Goal: Task Accomplishment & Management: Use online tool/utility

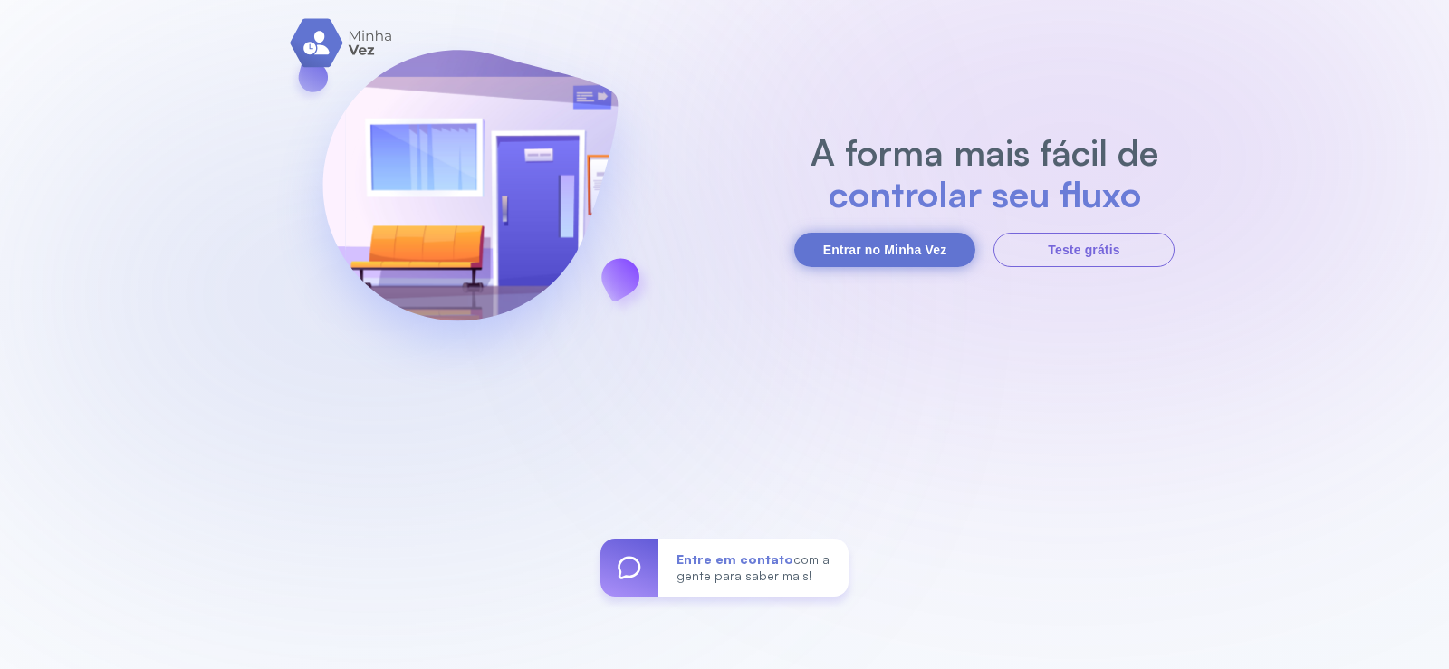
click at [876, 248] on button "Entrar no Minha Vez" at bounding box center [884, 250] width 181 height 34
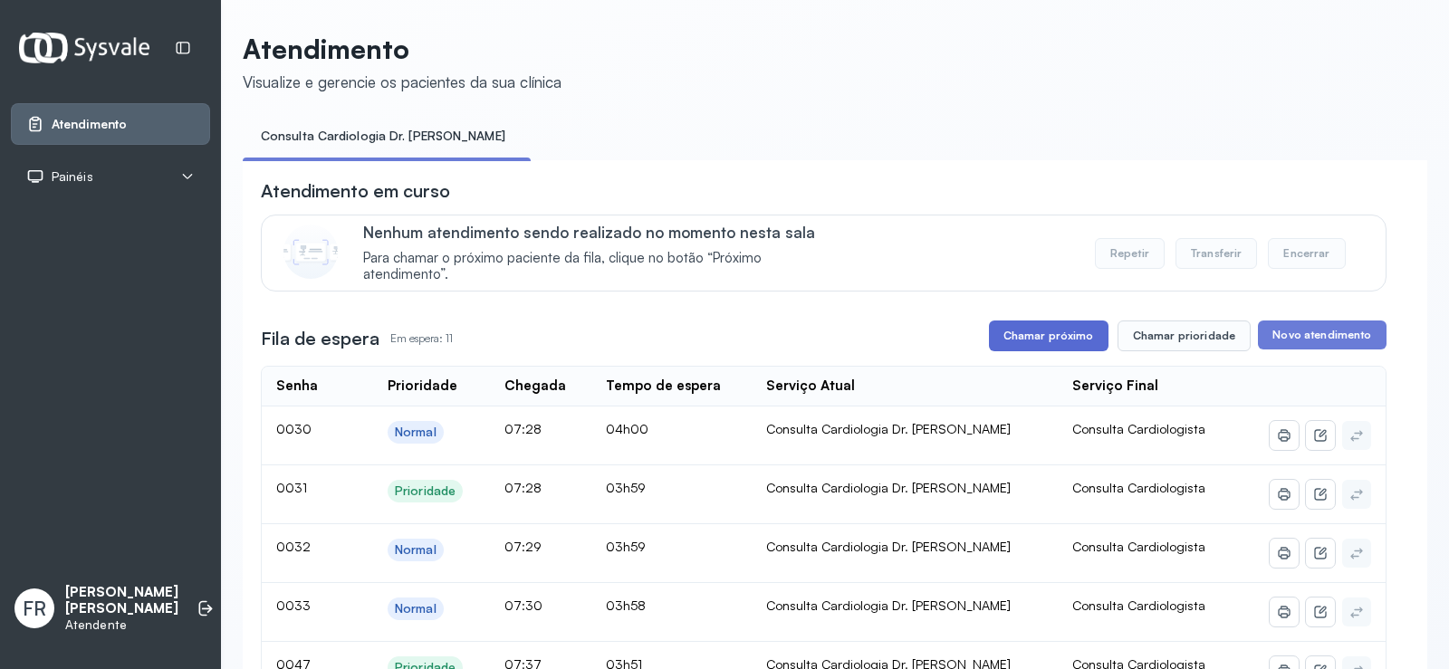
click at [1045, 340] on button "Chamar próximo" at bounding box center [1049, 336] width 120 height 31
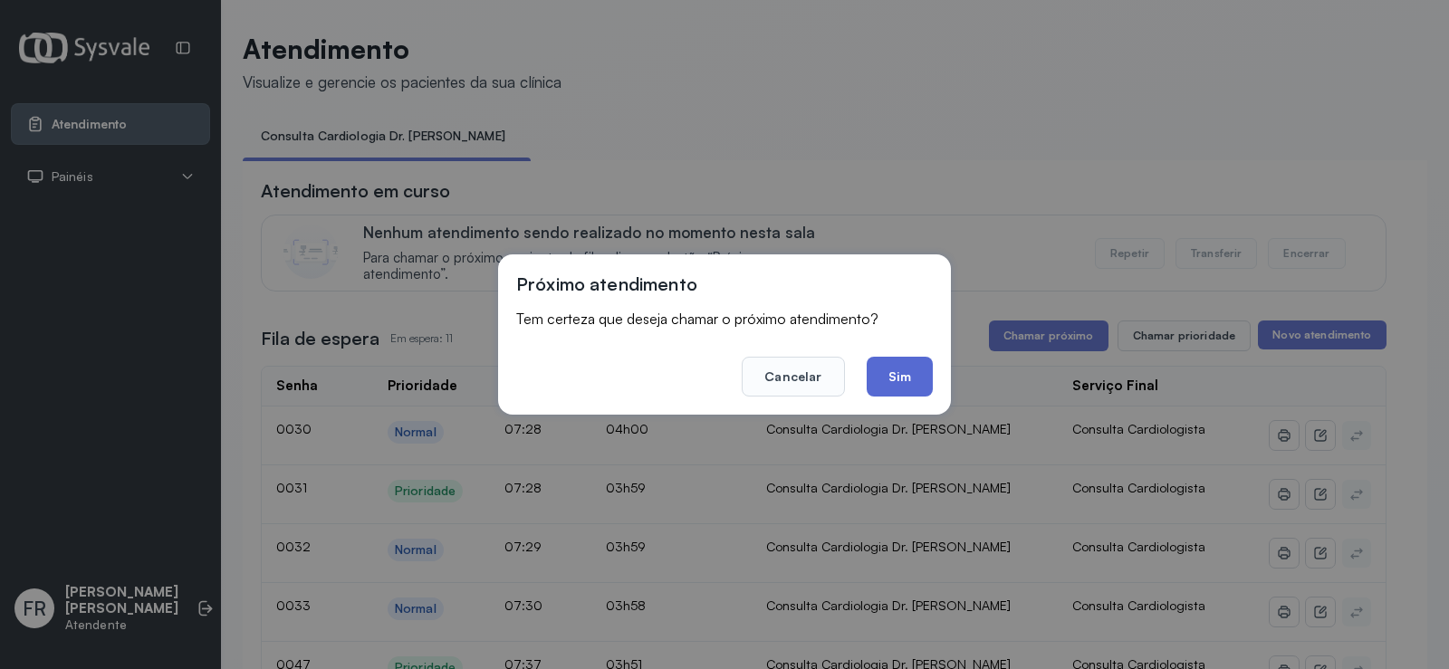
click at [910, 373] on button "Sim" at bounding box center [900, 377] width 66 height 40
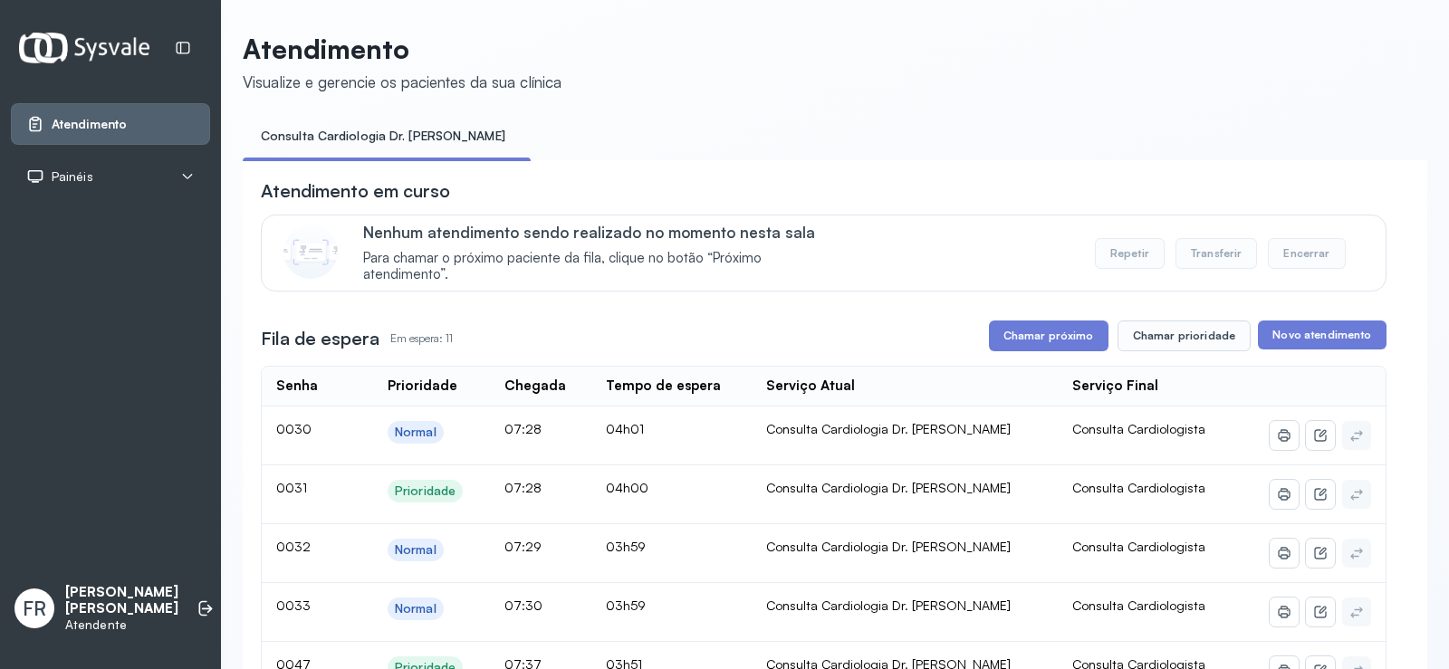
click at [1118, 251] on button "Repetir" at bounding box center [1130, 253] width 70 height 31
click at [1030, 337] on button "Chamar próximo" at bounding box center [1049, 336] width 120 height 31
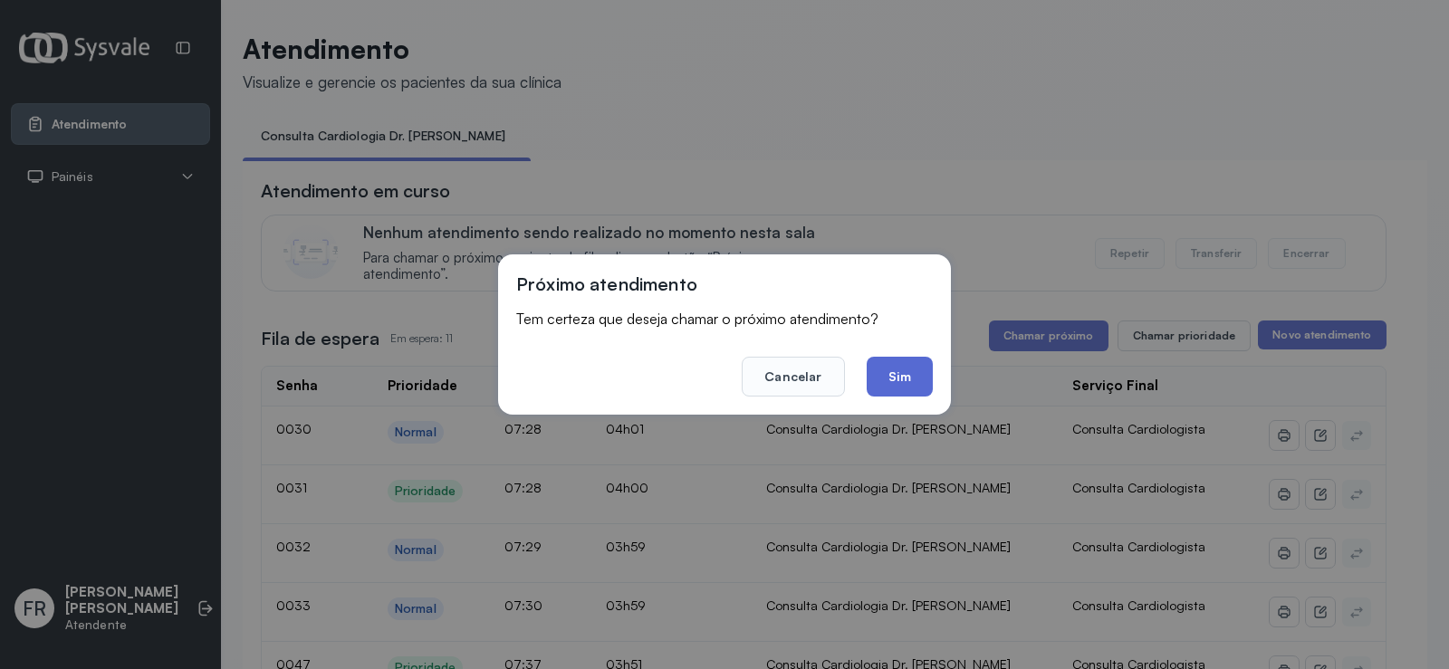
click at [898, 371] on button "Sim" at bounding box center [900, 377] width 66 height 40
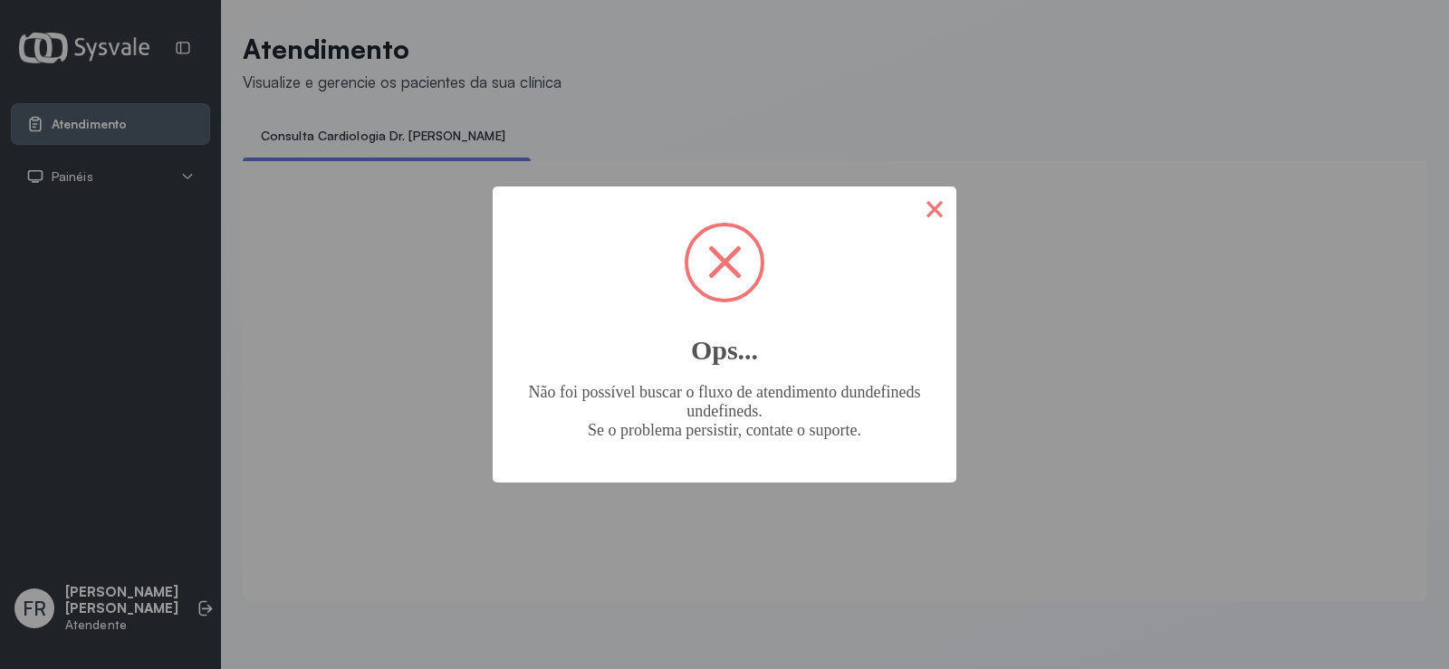
click at [935, 203] on button "×" at bounding box center [934, 208] width 43 height 43
